Goal: Task Accomplishment & Management: Use online tool/utility

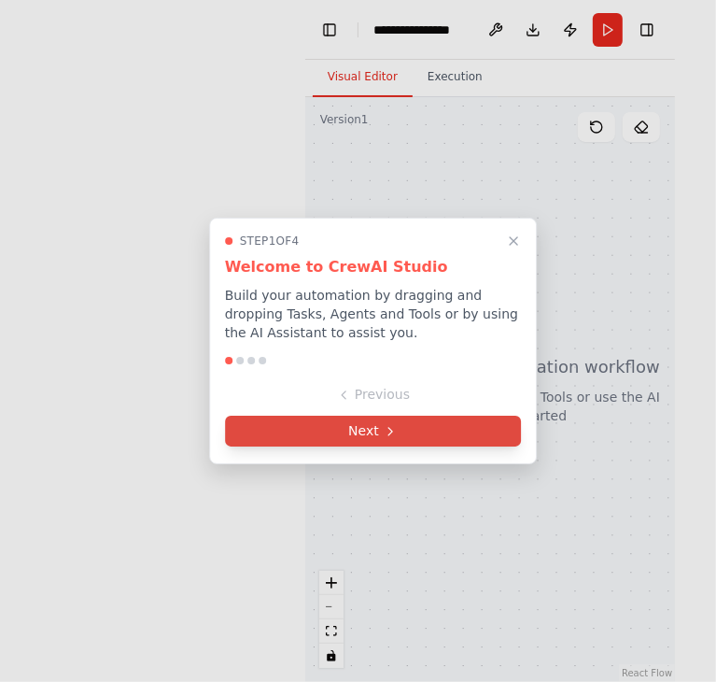
click at [415, 430] on button "Next" at bounding box center [373, 431] width 297 height 31
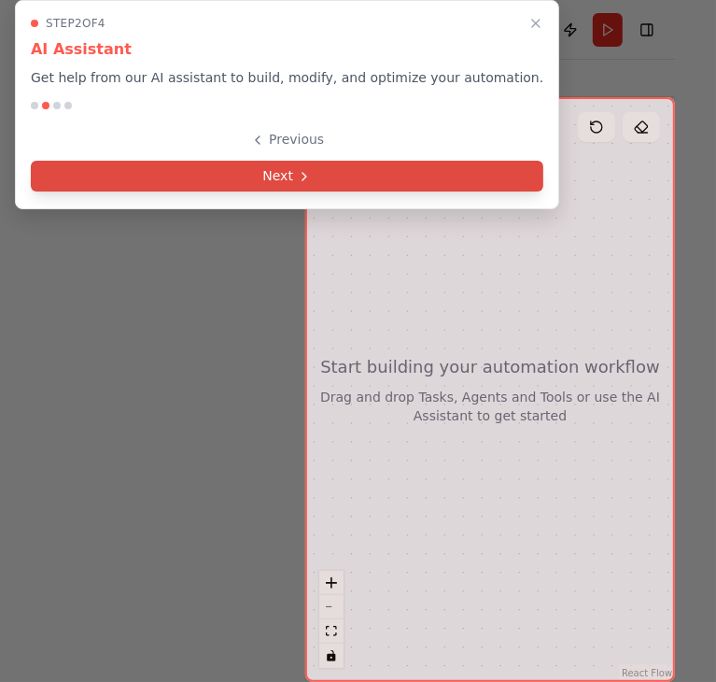
click at [405, 188] on button "Next" at bounding box center [287, 176] width 513 height 31
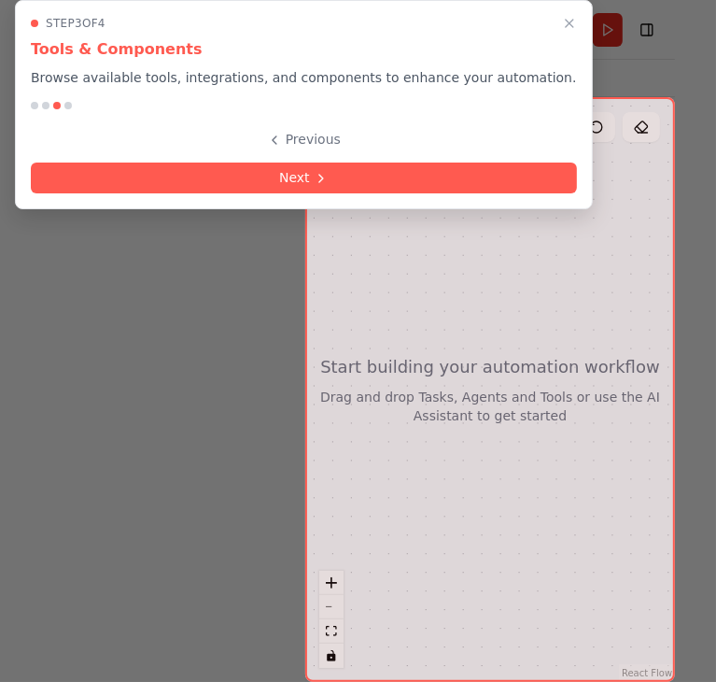
click at [405, 188] on button "Next" at bounding box center [304, 177] width 546 height 31
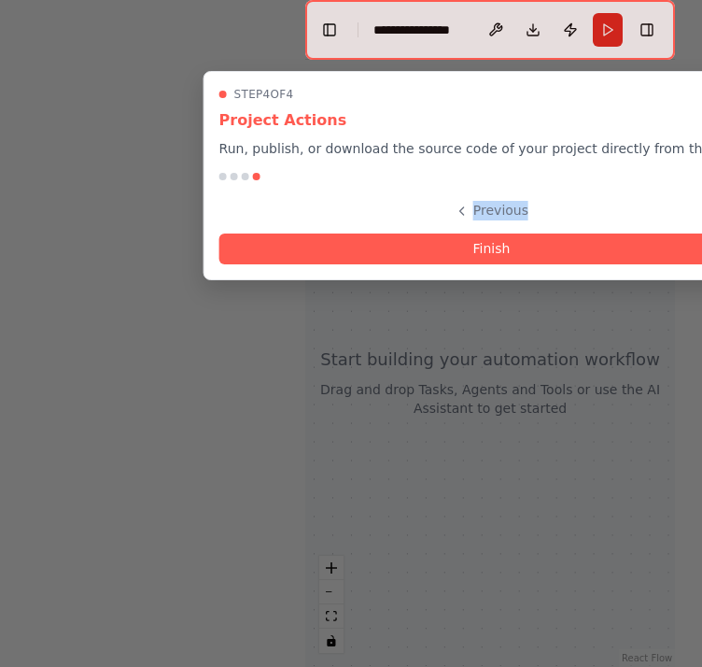
click at [405, 188] on div "Step 4 of 4 Project Actions Run, publish, or download the source code of your p…" at bounding box center [492, 175] width 577 height 209
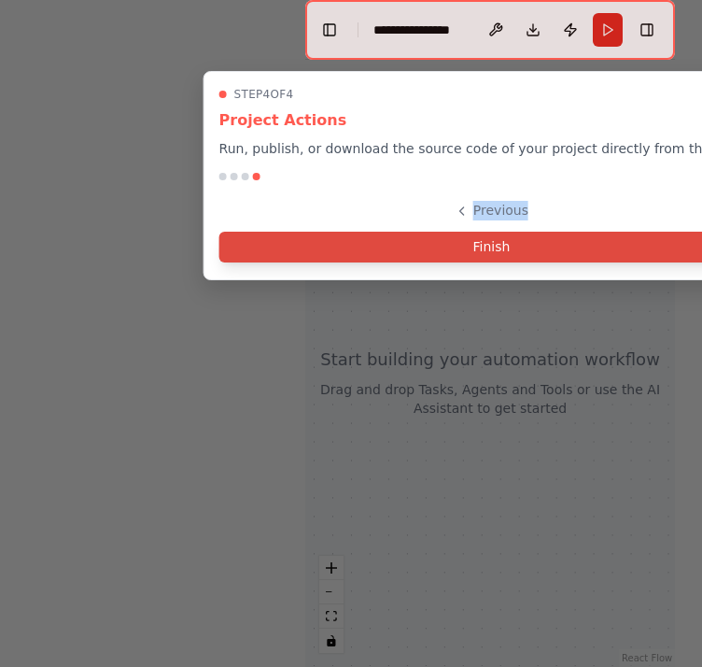
click at [422, 250] on button "Finish" at bounding box center [491, 247] width 545 height 31
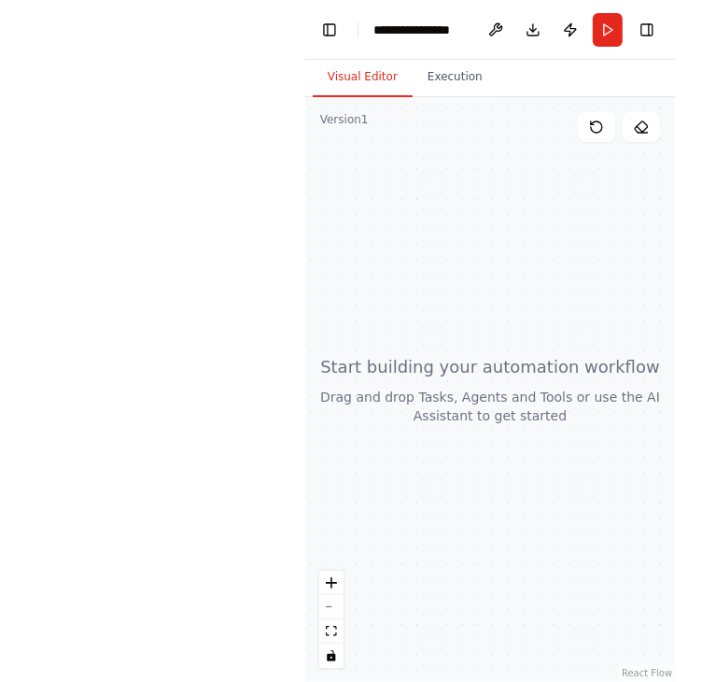
click at [497, 460] on div at bounding box center [490, 389] width 371 height 585
click at [490, 422] on div at bounding box center [490, 389] width 371 height 585
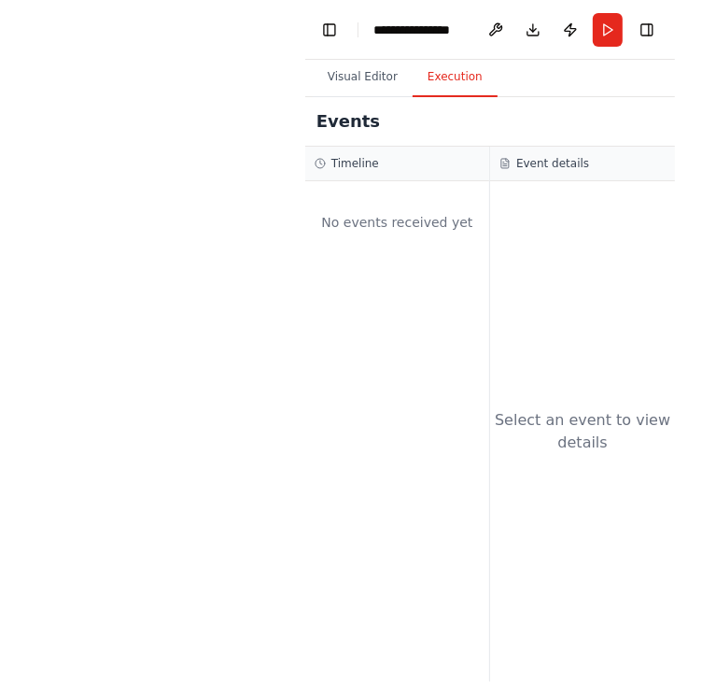
click at [462, 93] on button "Execution" at bounding box center [455, 77] width 85 height 39
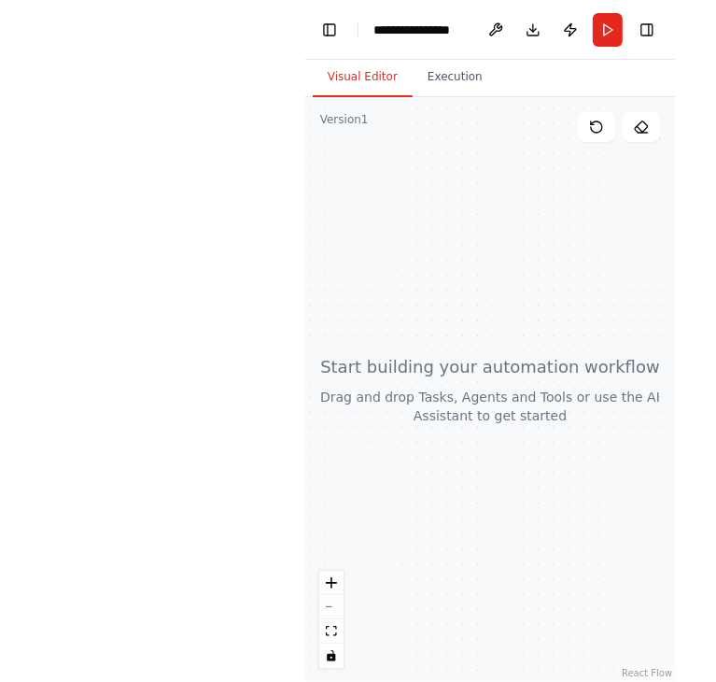
click at [385, 92] on button "Visual Editor" at bounding box center [363, 77] width 100 height 39
click at [337, 25] on button "Toggle Left Sidebar" at bounding box center [330, 30] width 26 height 26
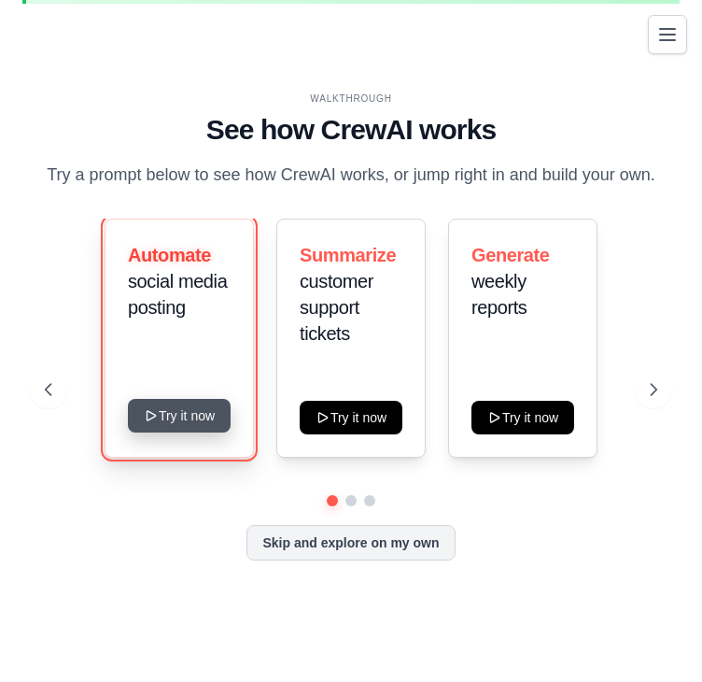
click at [216, 415] on button "Try it now" at bounding box center [179, 416] width 103 height 34
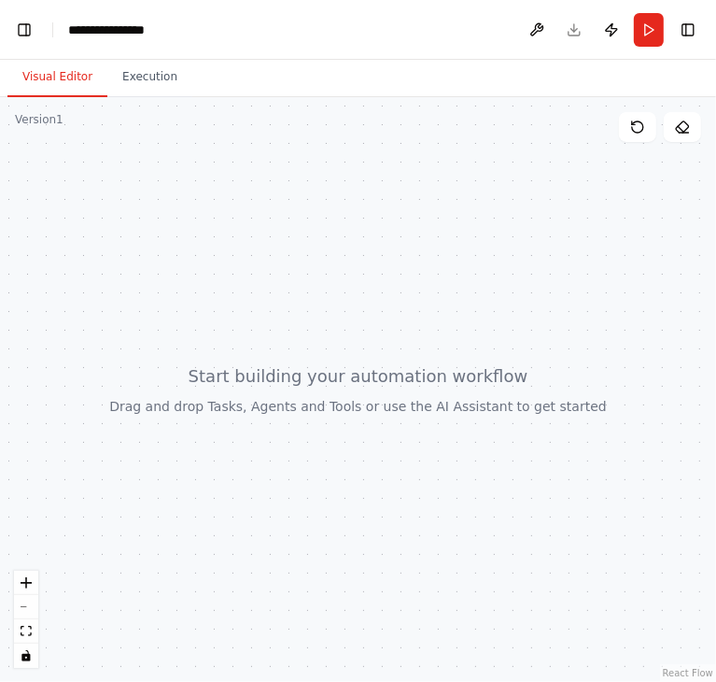
click at [358, 397] on div at bounding box center [358, 389] width 716 height 585
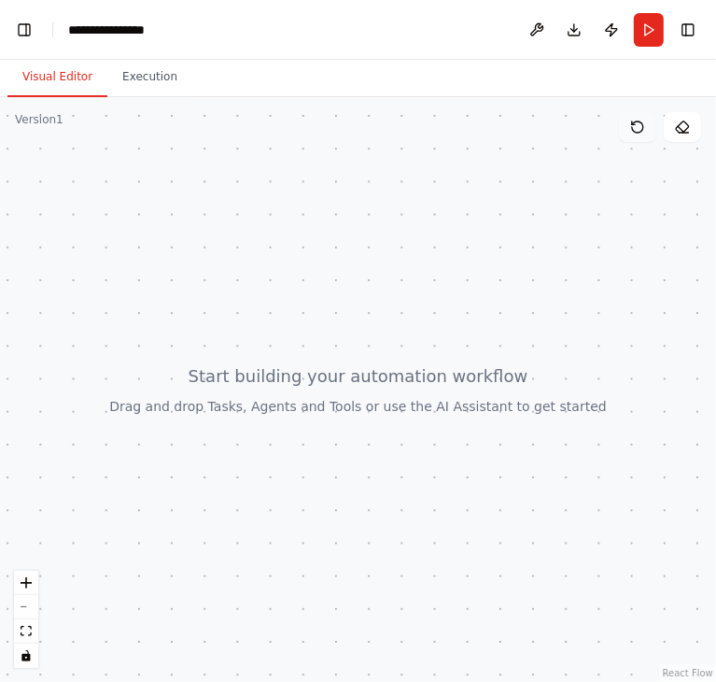
click at [642, 133] on icon at bounding box center [637, 127] width 15 height 15
